Goal: Task Accomplishment & Management: Manage account settings

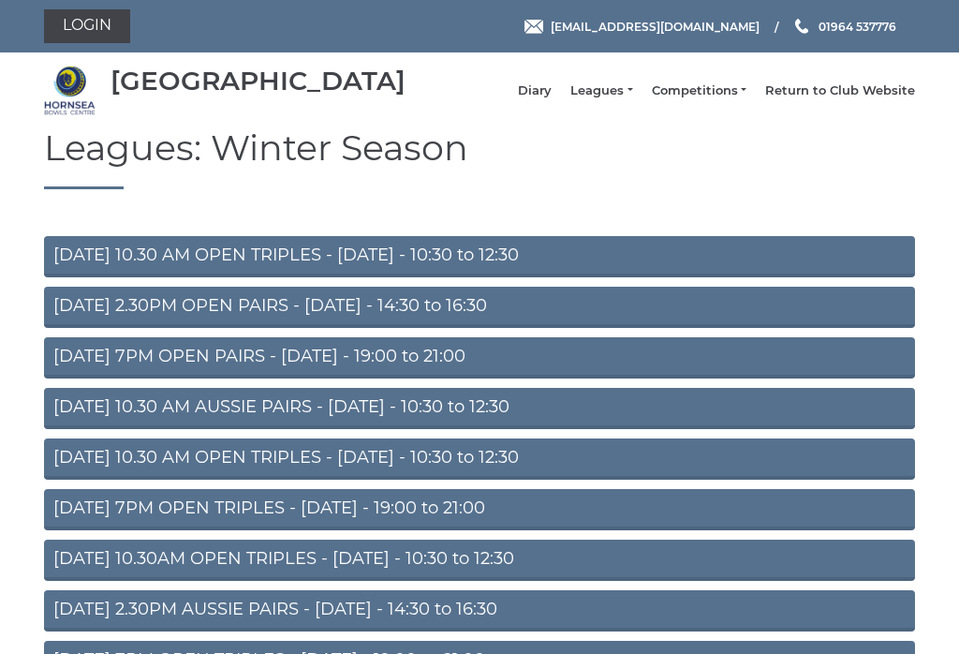
click at [71, 22] on link "Login" at bounding box center [87, 26] width 86 height 34
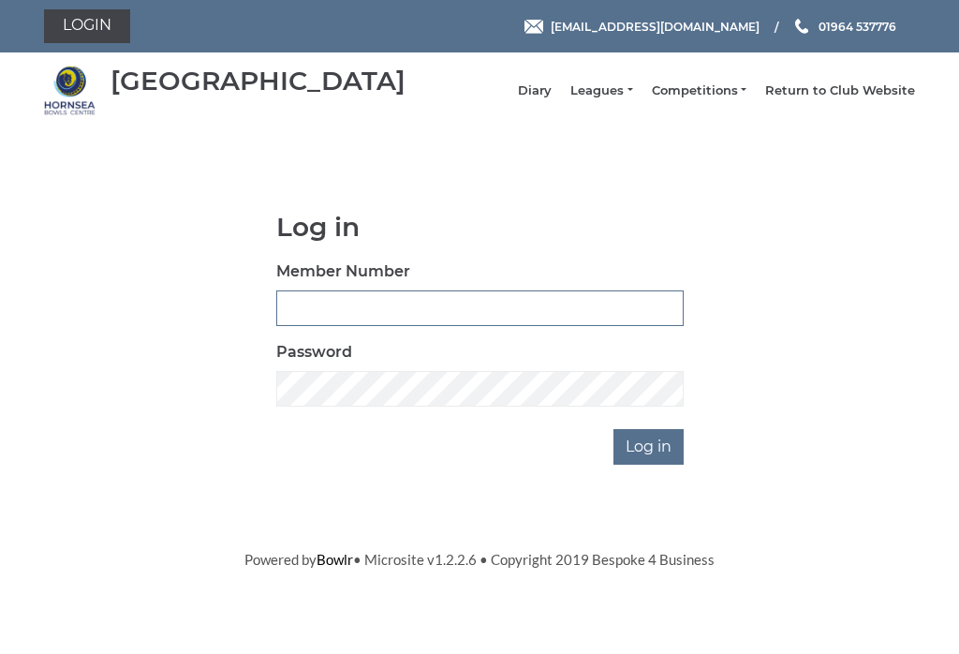
type input "0046"
click at [650, 460] on input "Log in" at bounding box center [649, 447] width 70 height 36
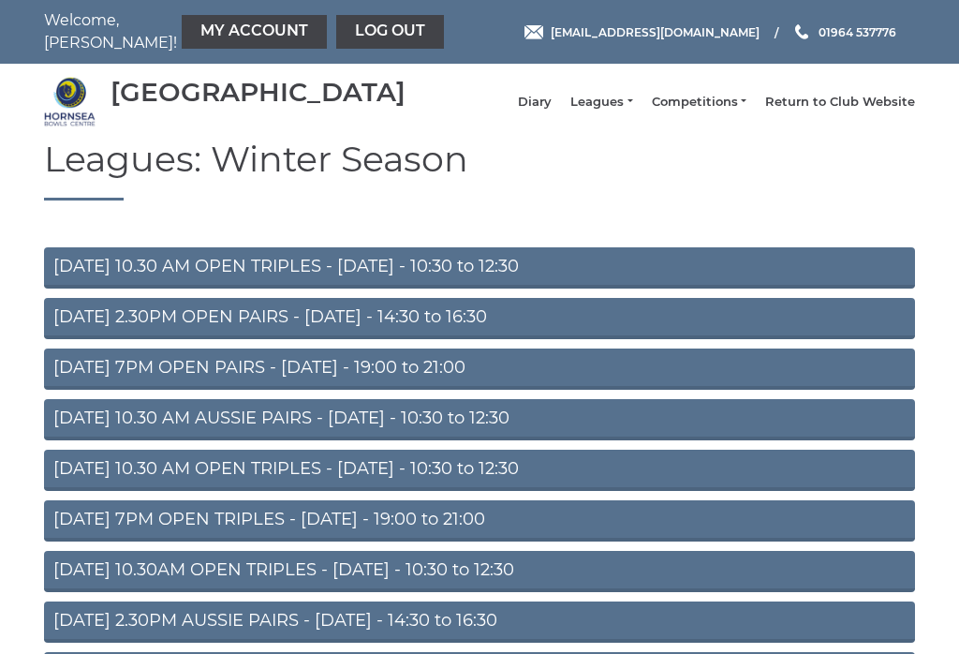
click at [189, 28] on link "My Account" at bounding box center [254, 32] width 145 height 34
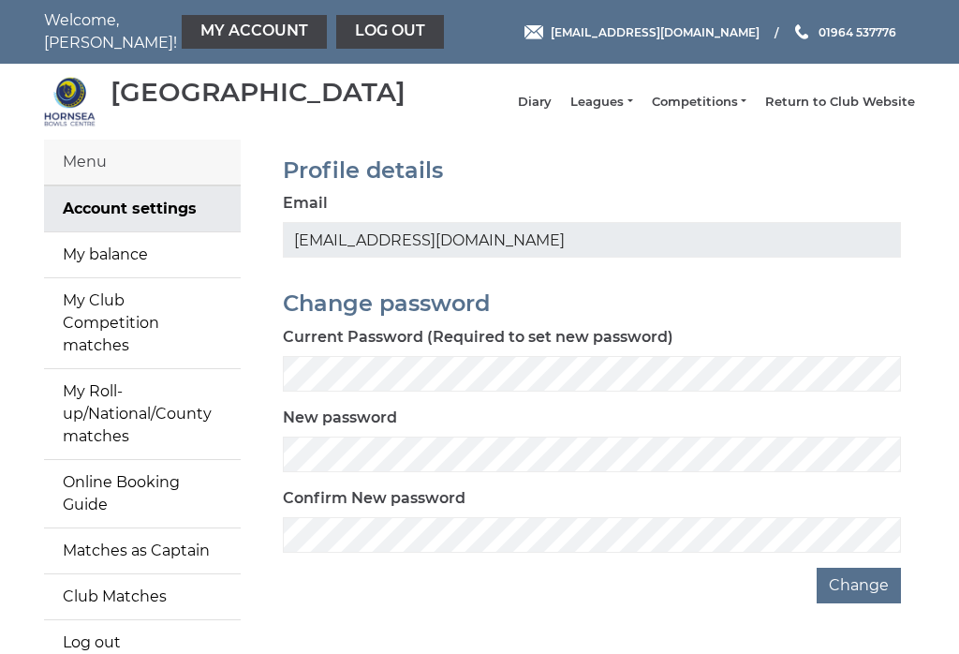
click at [81, 254] on link "My balance" at bounding box center [142, 254] width 197 height 45
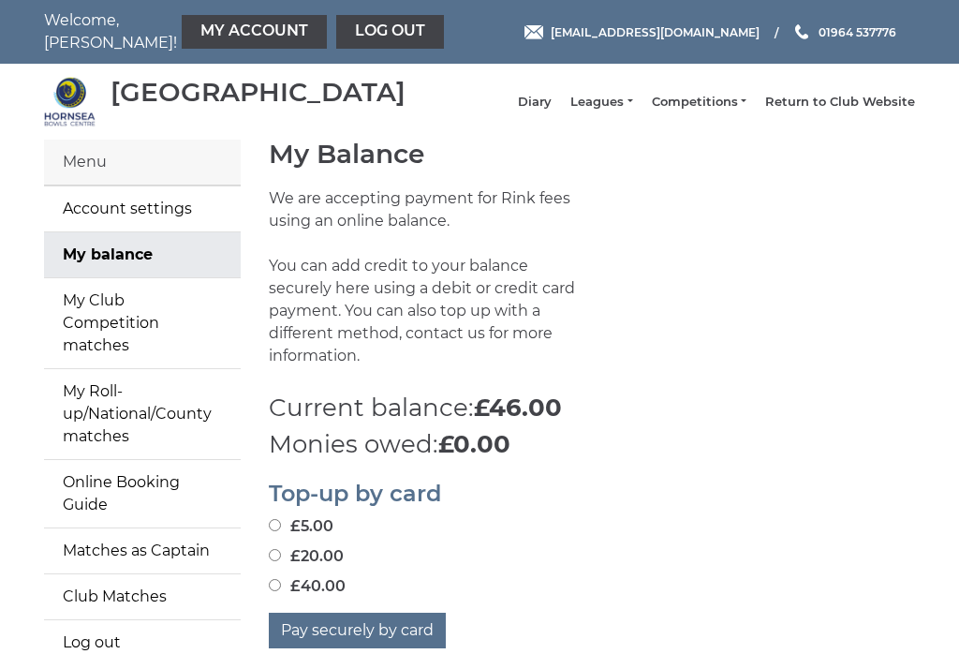
click at [336, 28] on link "Log out" at bounding box center [390, 32] width 108 height 34
